Goal: Information Seeking & Learning: Check status

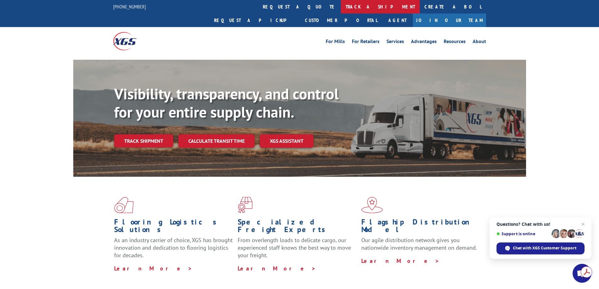
click at [341, 5] on link "track a shipment" at bounding box center [380, 7] width 79 height 14
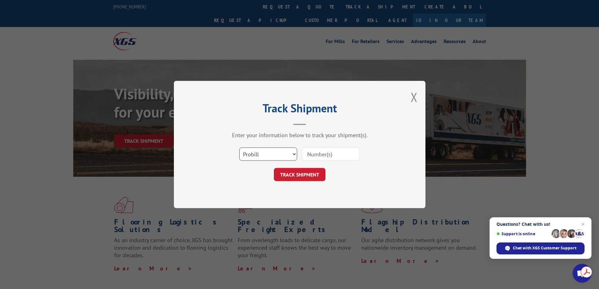
click at [271, 156] on select "Select category... Probill BOL PO" at bounding box center [268, 153] width 58 height 13
select select "bol"
click at [239, 147] on select "Select category... Probill BOL PO" at bounding box center [268, 153] width 58 height 13
click at [331, 155] on input at bounding box center [331, 153] width 58 height 13
type input "358504"
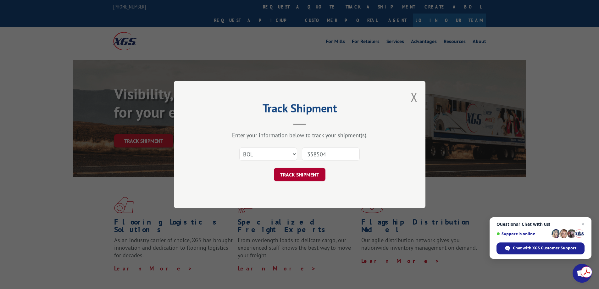
click at [304, 175] on button "TRACK SHIPMENT" at bounding box center [300, 174] width 52 height 13
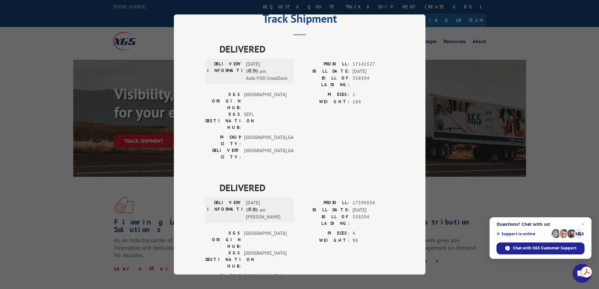
click at [84, 284] on div "Track Shipment DELIVERED DELIVERY INFORMATION: [DATE] 02:00 pm Auto POD CrossDo…" at bounding box center [299, 144] width 599 height 289
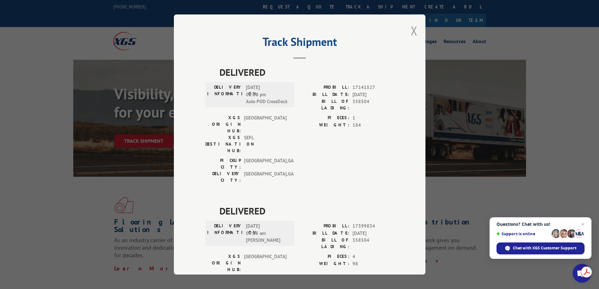
click at [410, 29] on button "Close modal" at bounding box center [413, 30] width 7 height 17
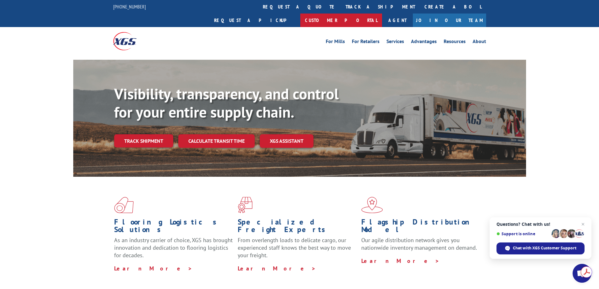
click at [382, 14] on link "Customer Portal" at bounding box center [341, 21] width 82 height 14
